Goal: Information Seeking & Learning: Learn about a topic

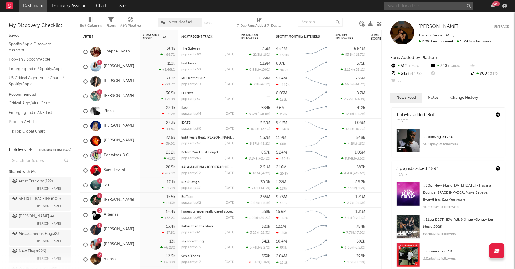
click at [410, 4] on input "text" at bounding box center [428, 5] width 89 height 7
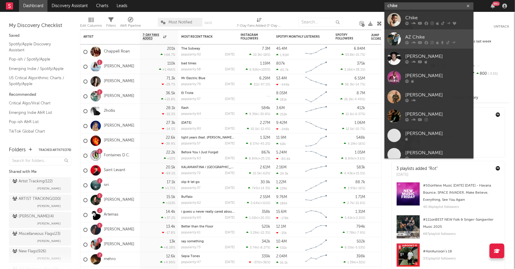
type input "chike"
click at [431, 33] on link "AZ Chike" at bounding box center [428, 38] width 89 height 19
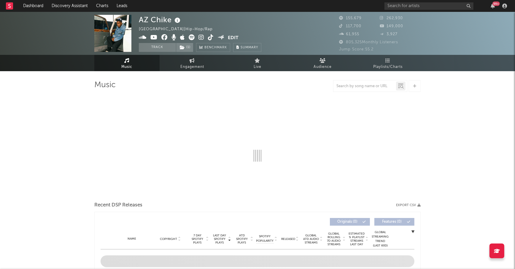
select select "6m"
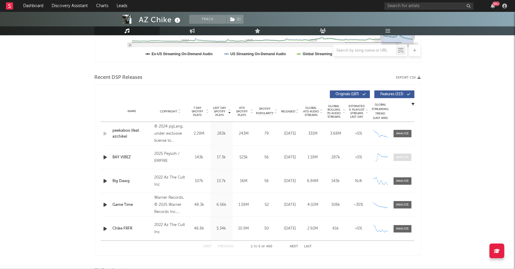
scroll to position [181, 0]
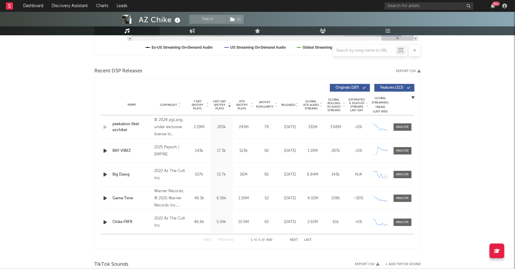
click at [293, 240] on button "Next" at bounding box center [294, 239] width 8 height 3
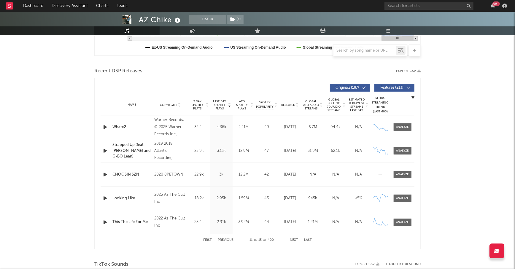
click at [293, 240] on button "Next" at bounding box center [294, 239] width 8 height 3
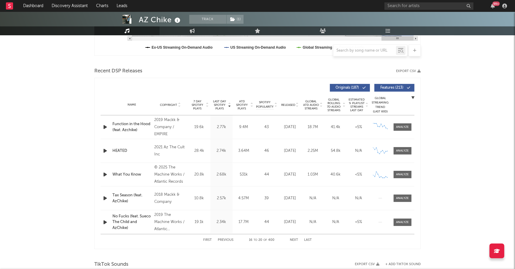
click at [293, 240] on button "Next" at bounding box center [294, 239] width 8 height 3
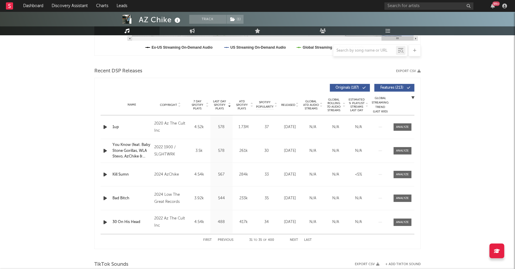
click at [293, 240] on button "Next" at bounding box center [294, 239] width 8 height 3
